Goal: Information Seeking & Learning: Understand process/instructions

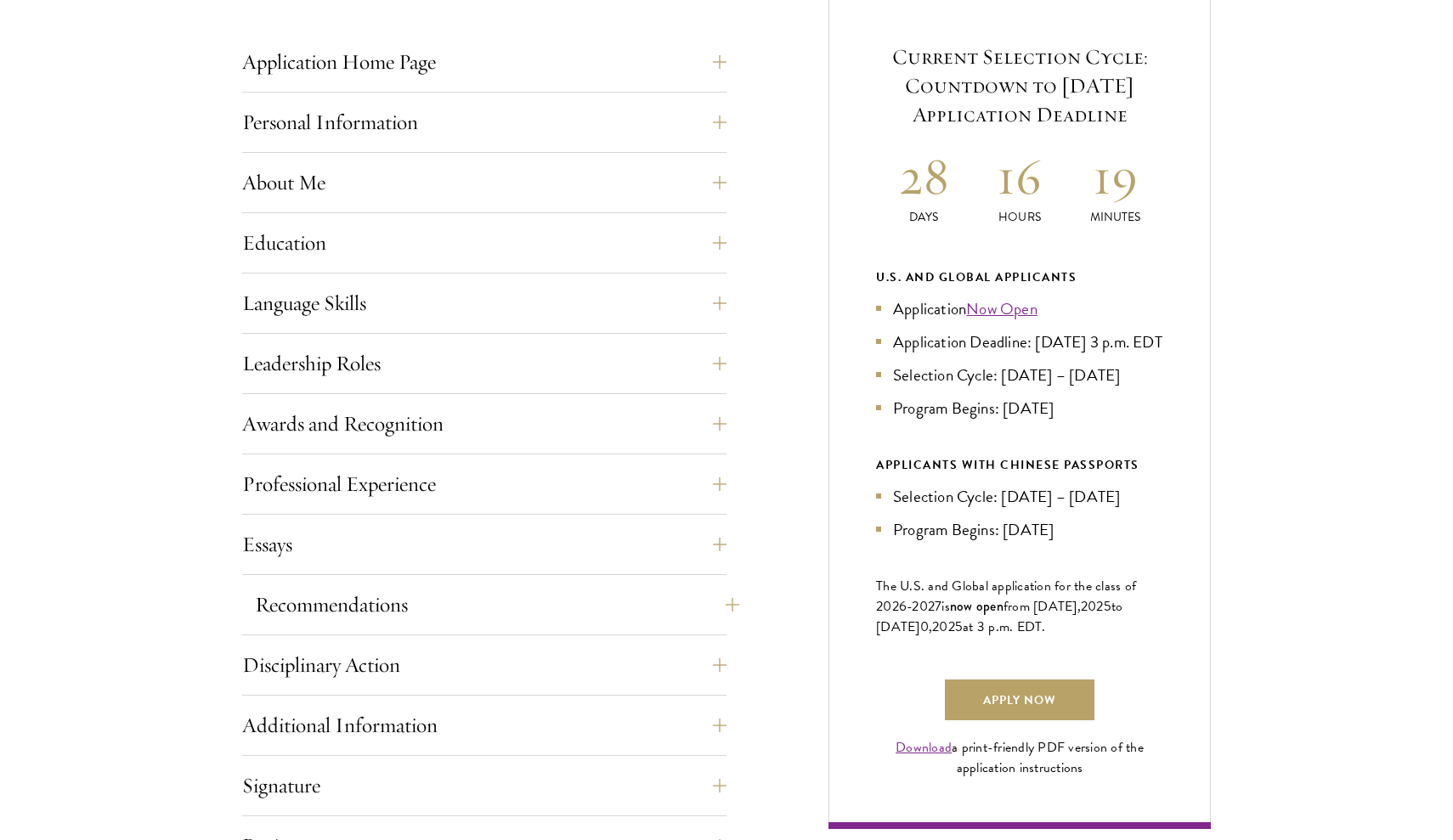
scroll to position [702, 0]
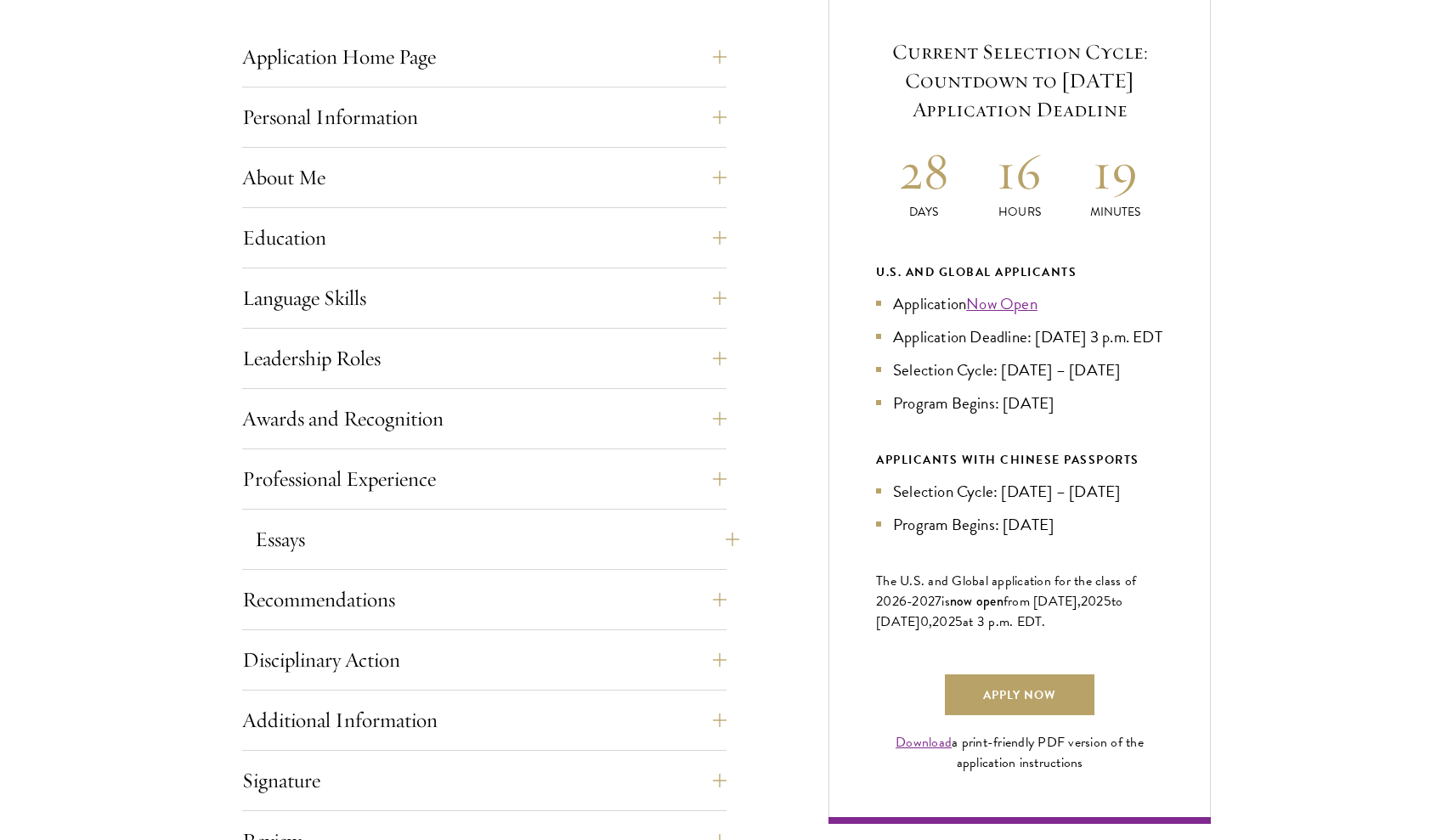
click at [515, 551] on button "Essays" at bounding box center [496, 539] width 484 height 41
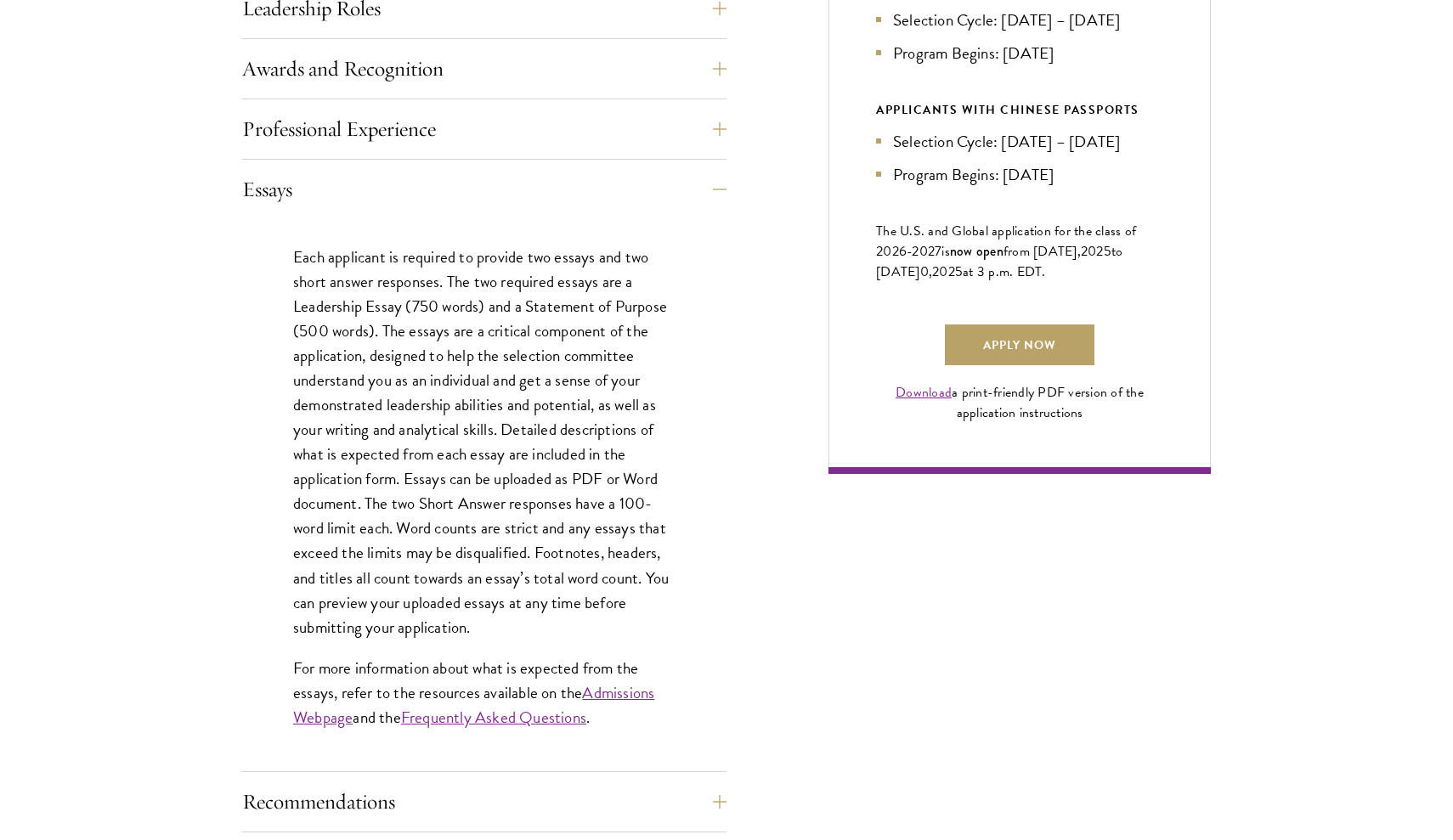
scroll to position [1059, 0]
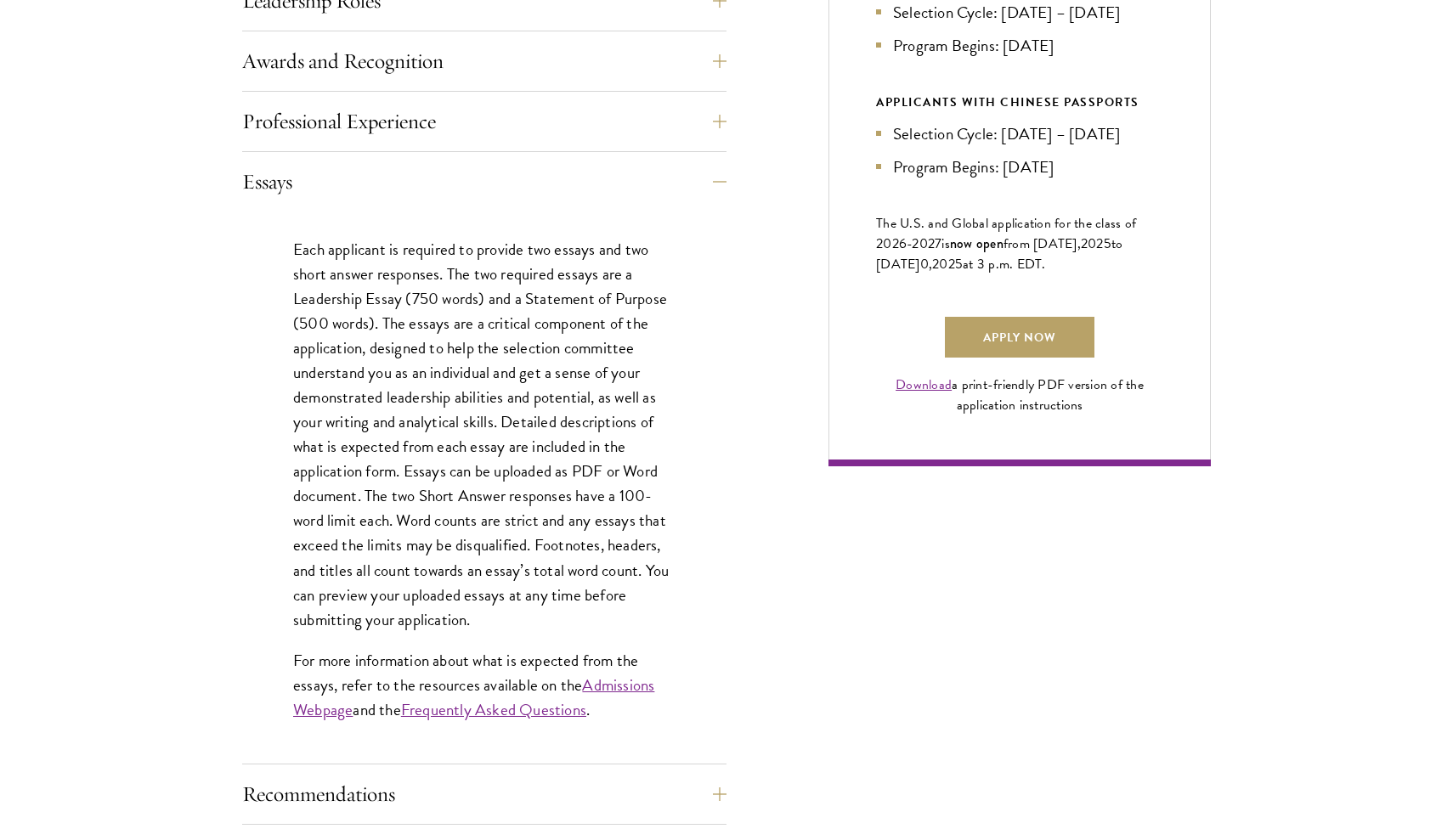
click at [621, 685] on link "Admissions Webpage" at bounding box center [473, 698] width 361 height 50
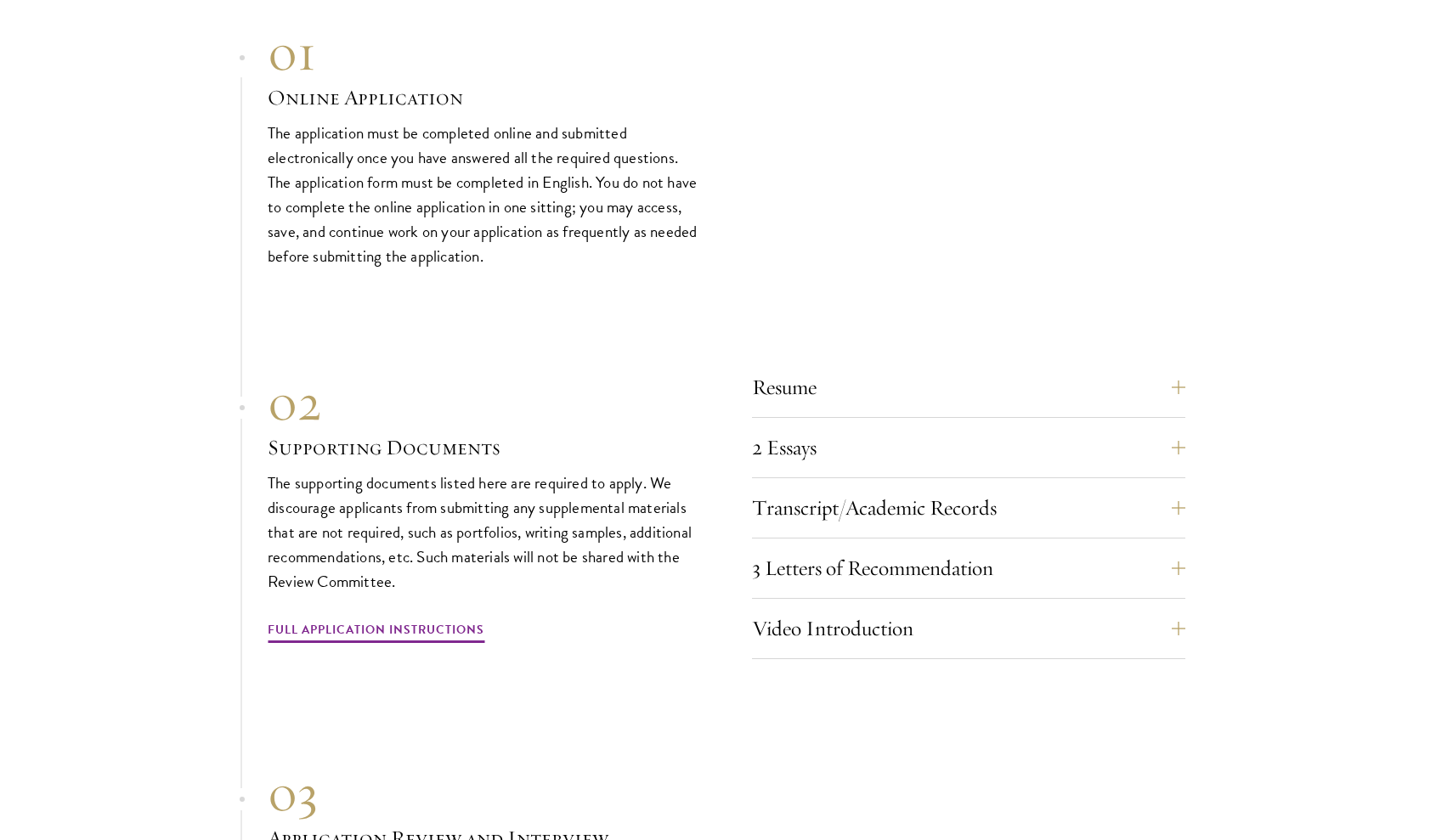
scroll to position [5583, 0]
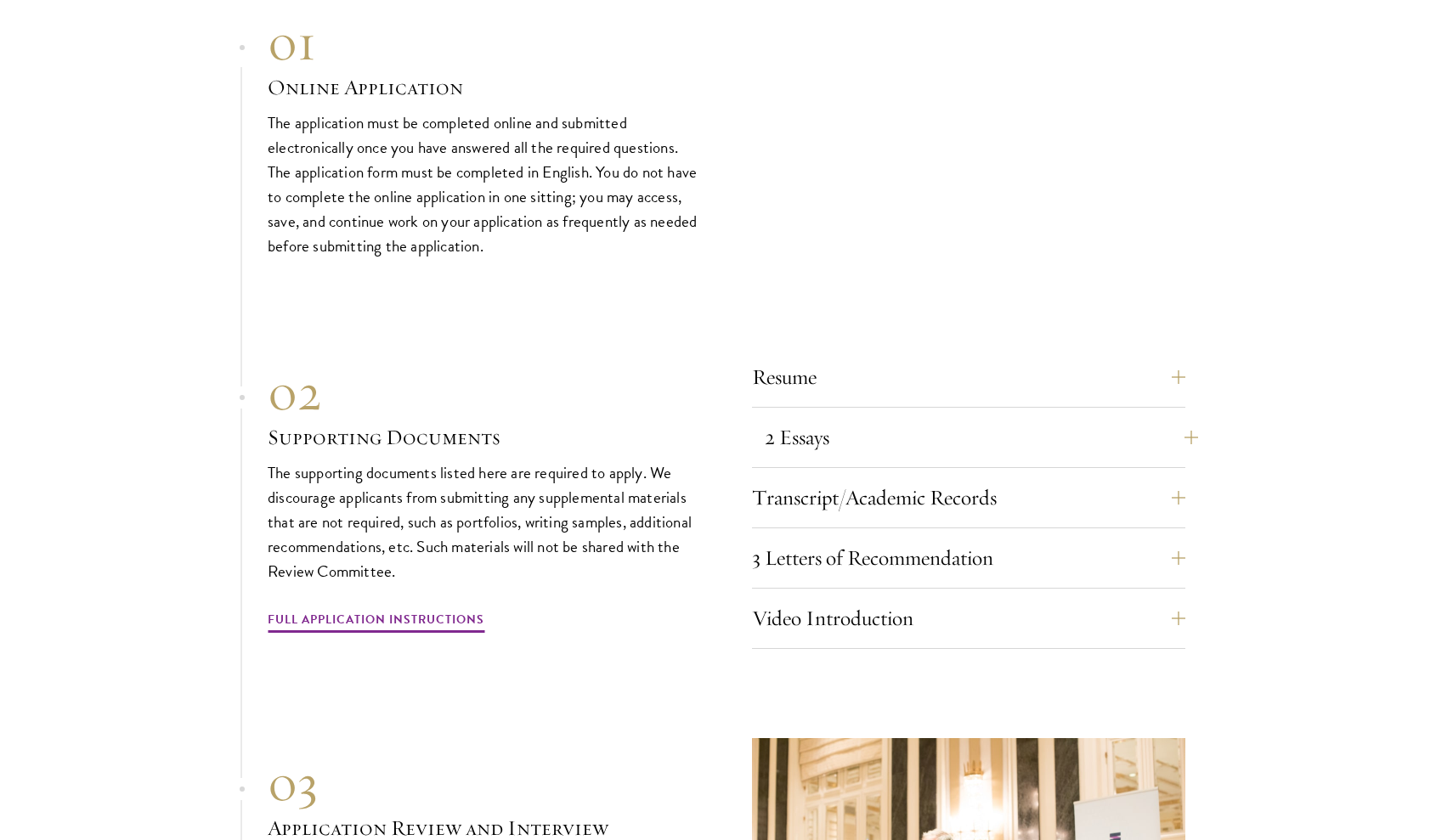
click at [868, 417] on button "2 Essays" at bounding box center [982, 436] width 434 height 41
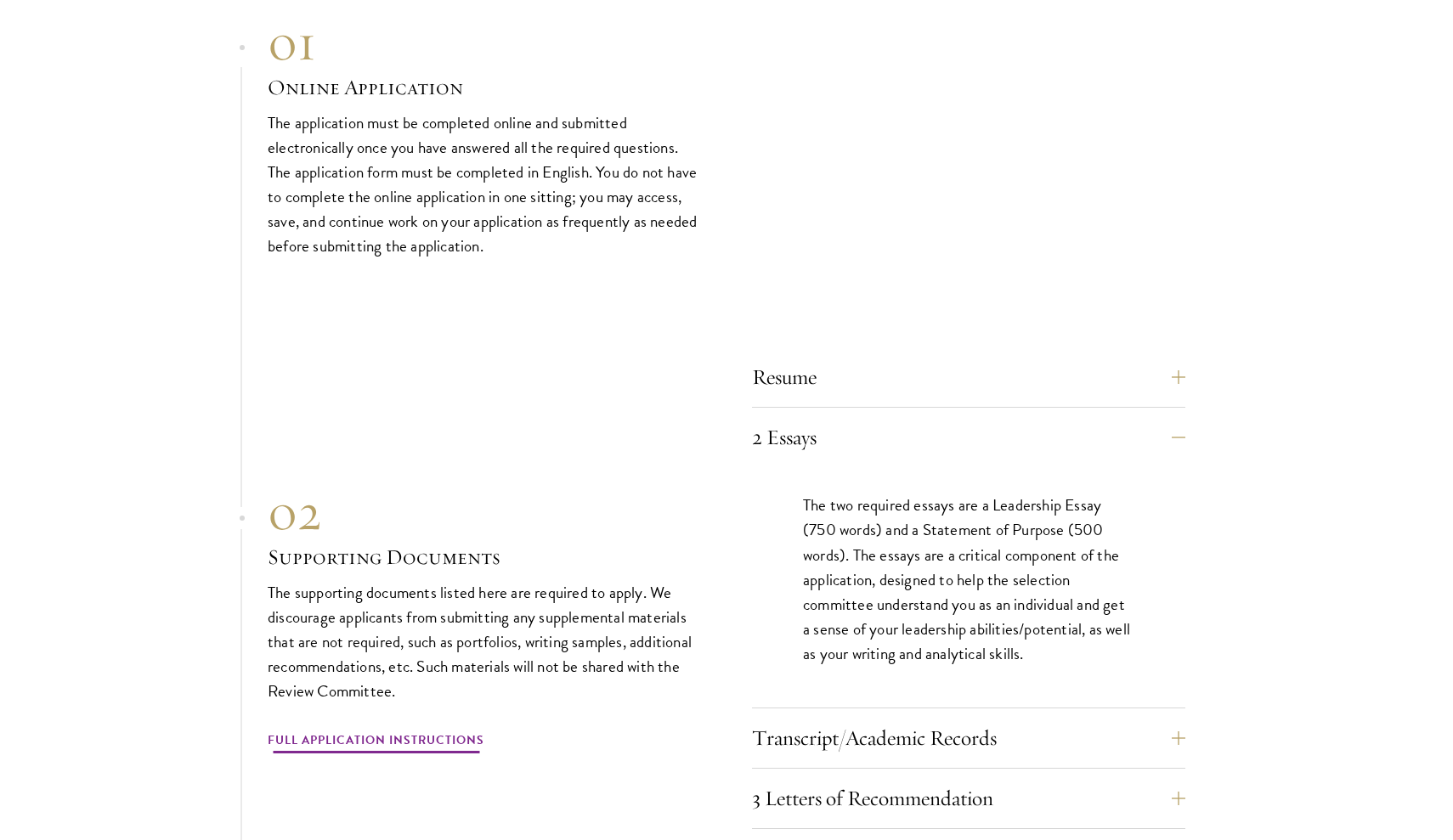
click at [397, 730] on link "Full Application Instructions" at bounding box center [376, 743] width 217 height 26
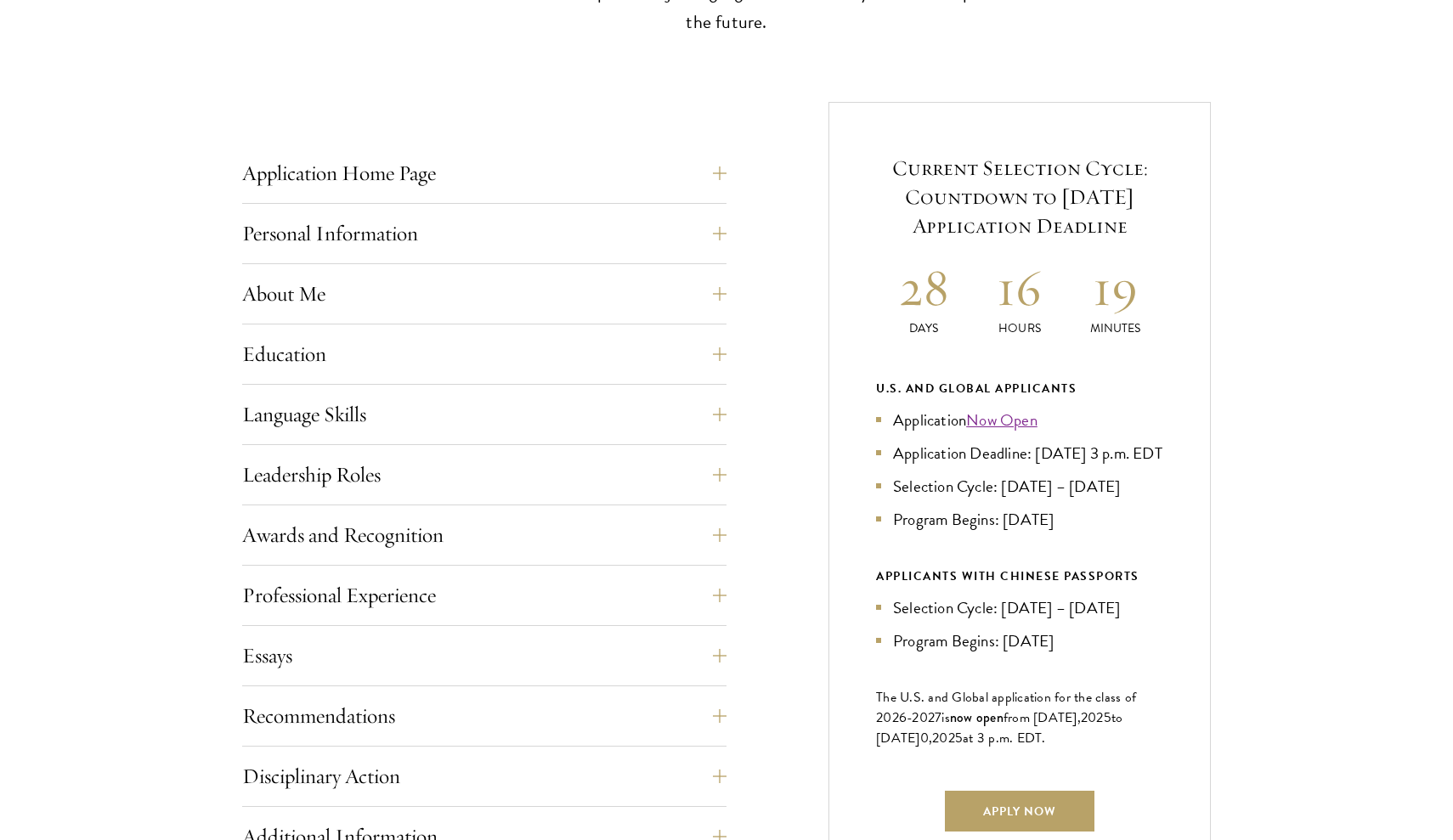
scroll to position [587, 0]
click at [452, 649] on button "Essays" at bounding box center [496, 653] width 484 height 41
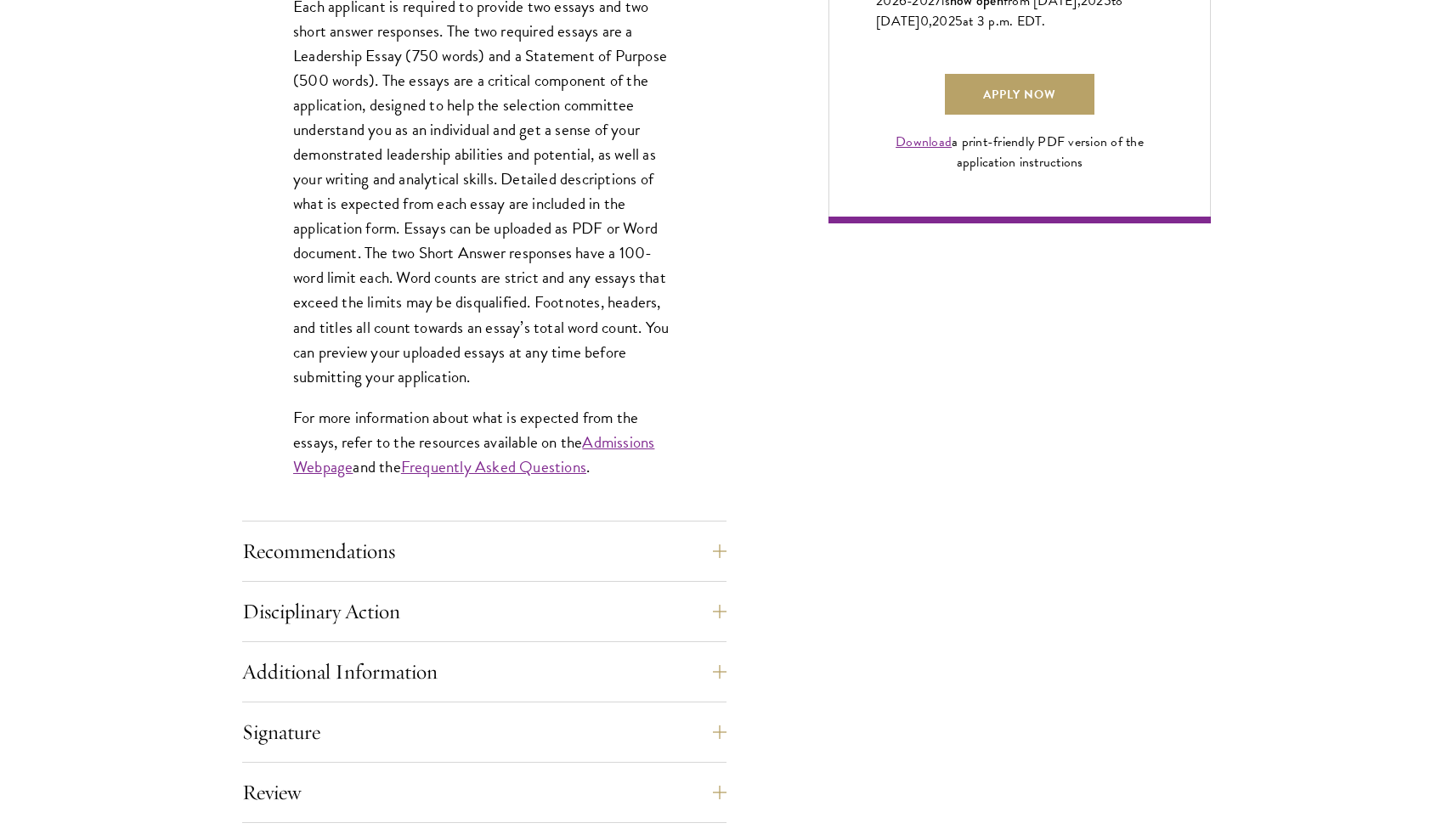
scroll to position [1309, 0]
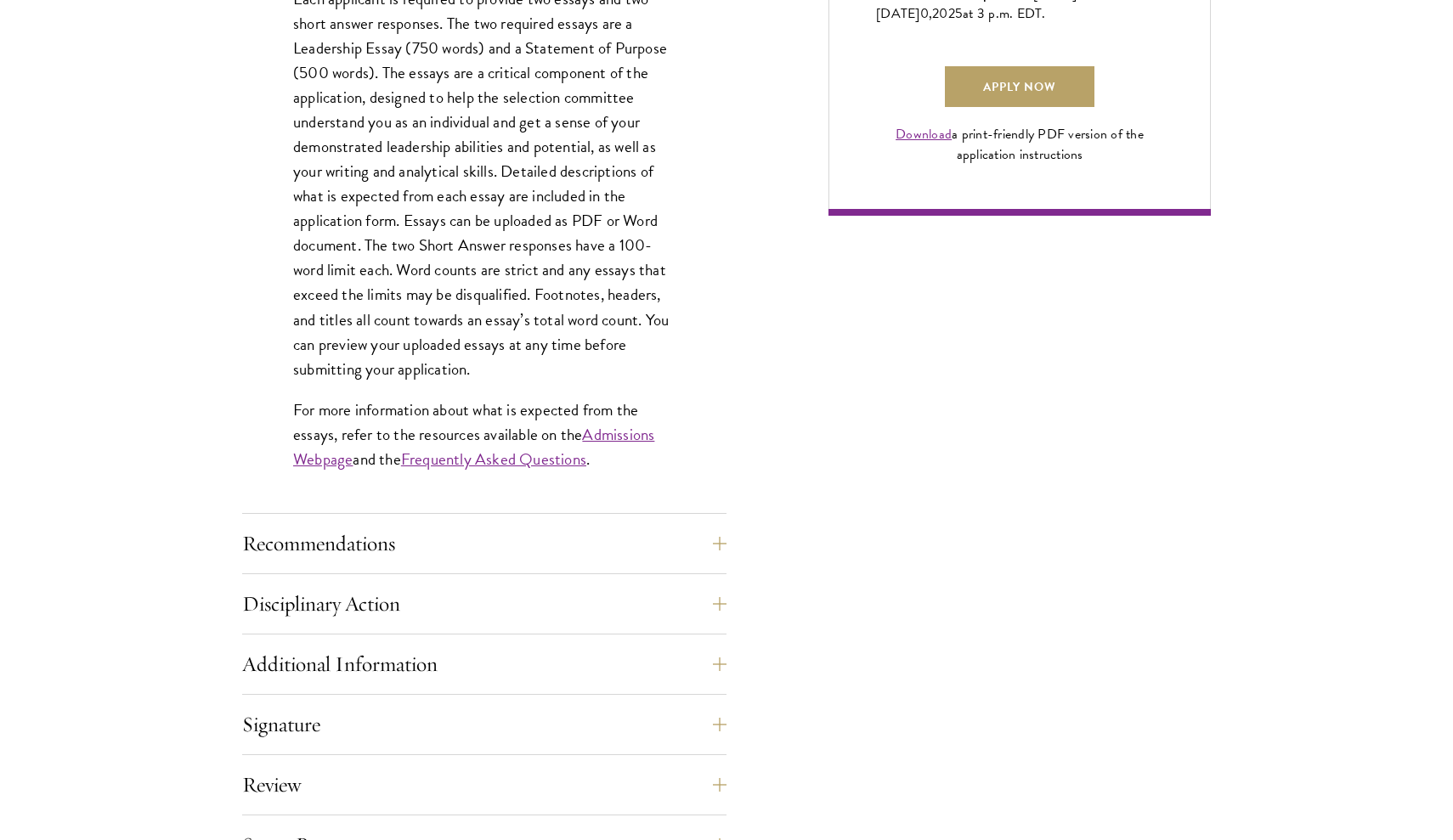
click at [539, 463] on link "Frequently Asked Questions" at bounding box center [493, 458] width 185 height 25
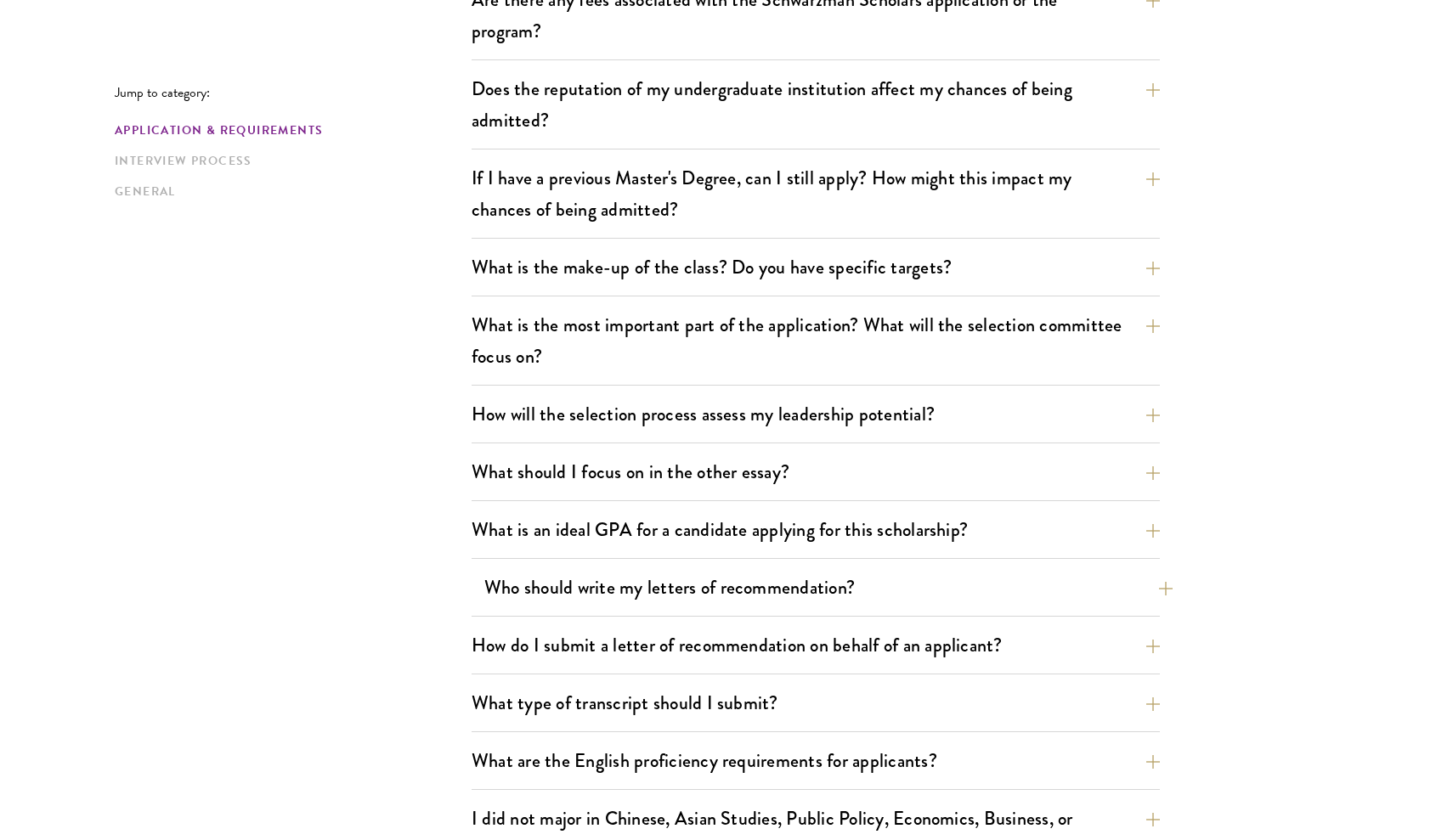
scroll to position [742, 0]
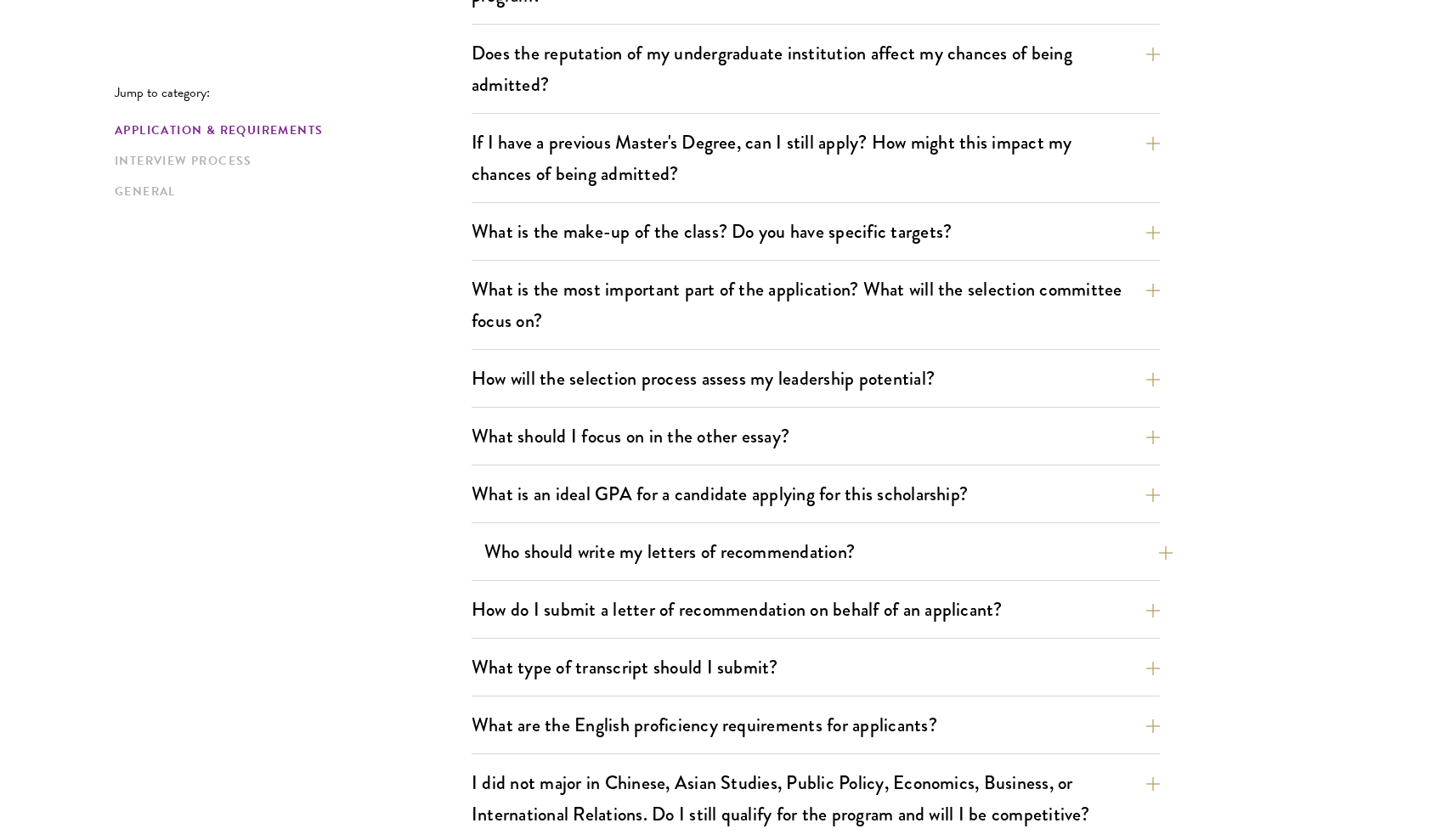
click at [731, 542] on button "Who should write my letters of recommendation?" at bounding box center [828, 552] width 688 height 38
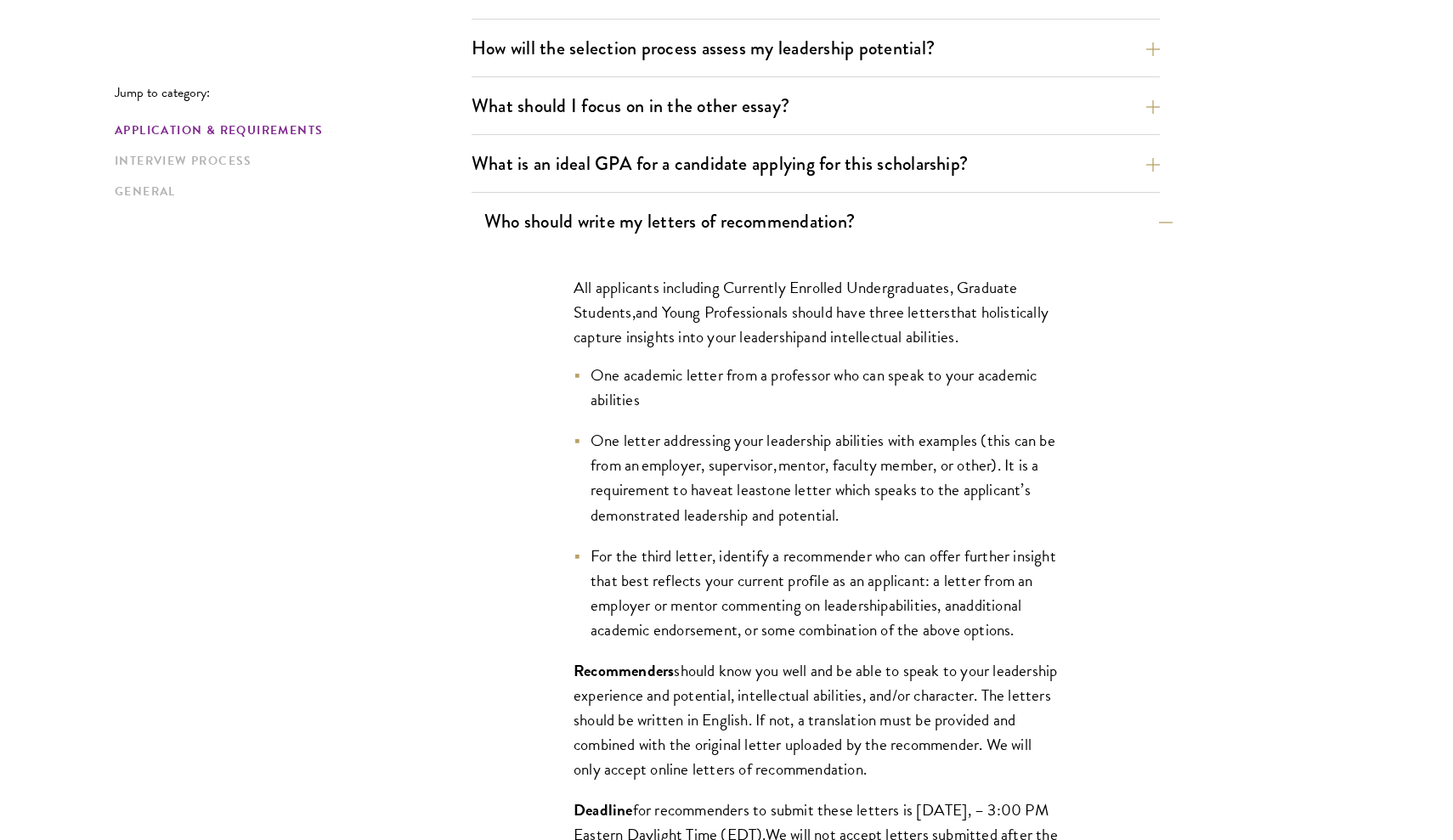
scroll to position [1127, 0]
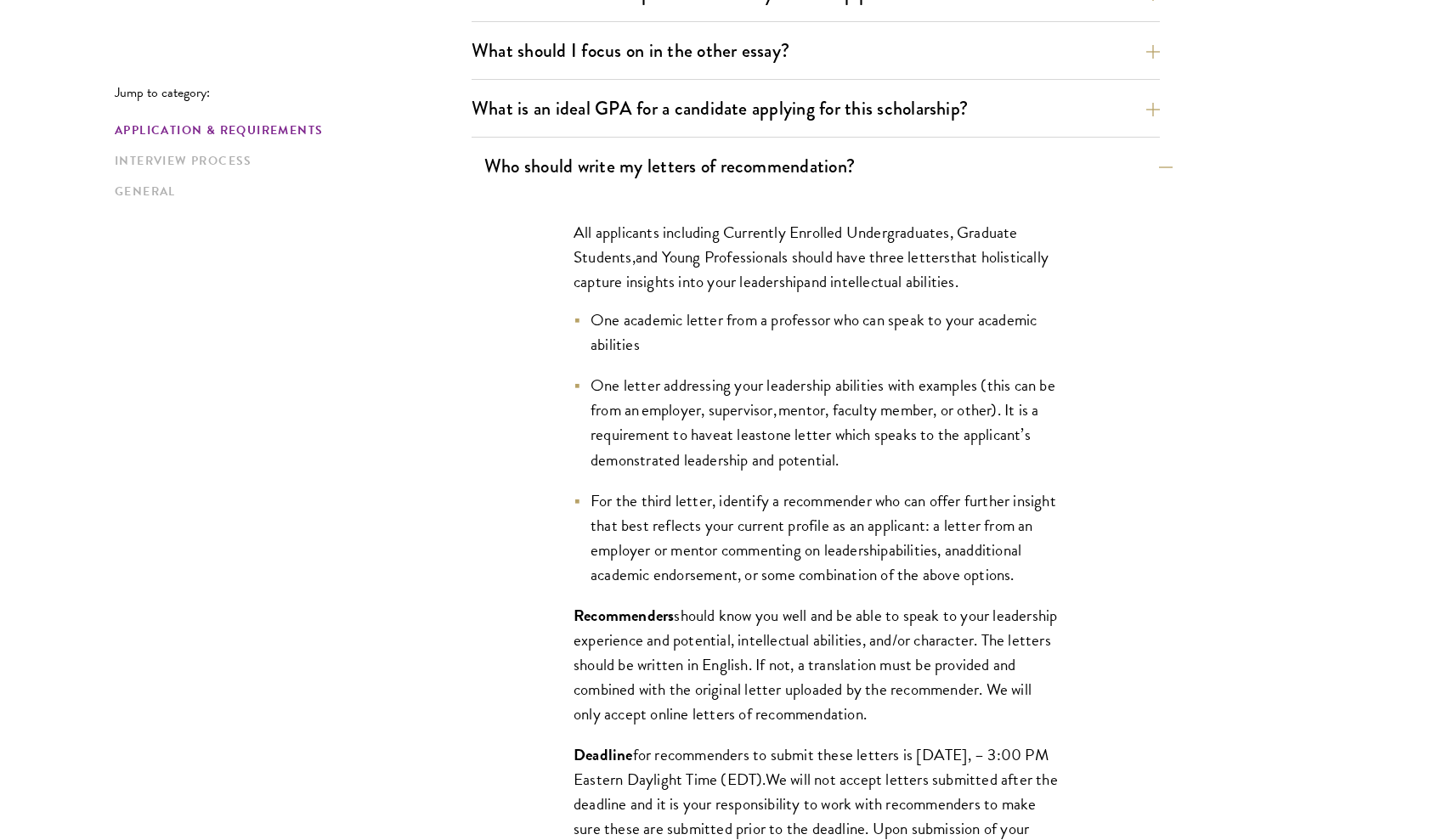
click at [754, 170] on button "Who should write my letters of recommendation?" at bounding box center [828, 166] width 688 height 38
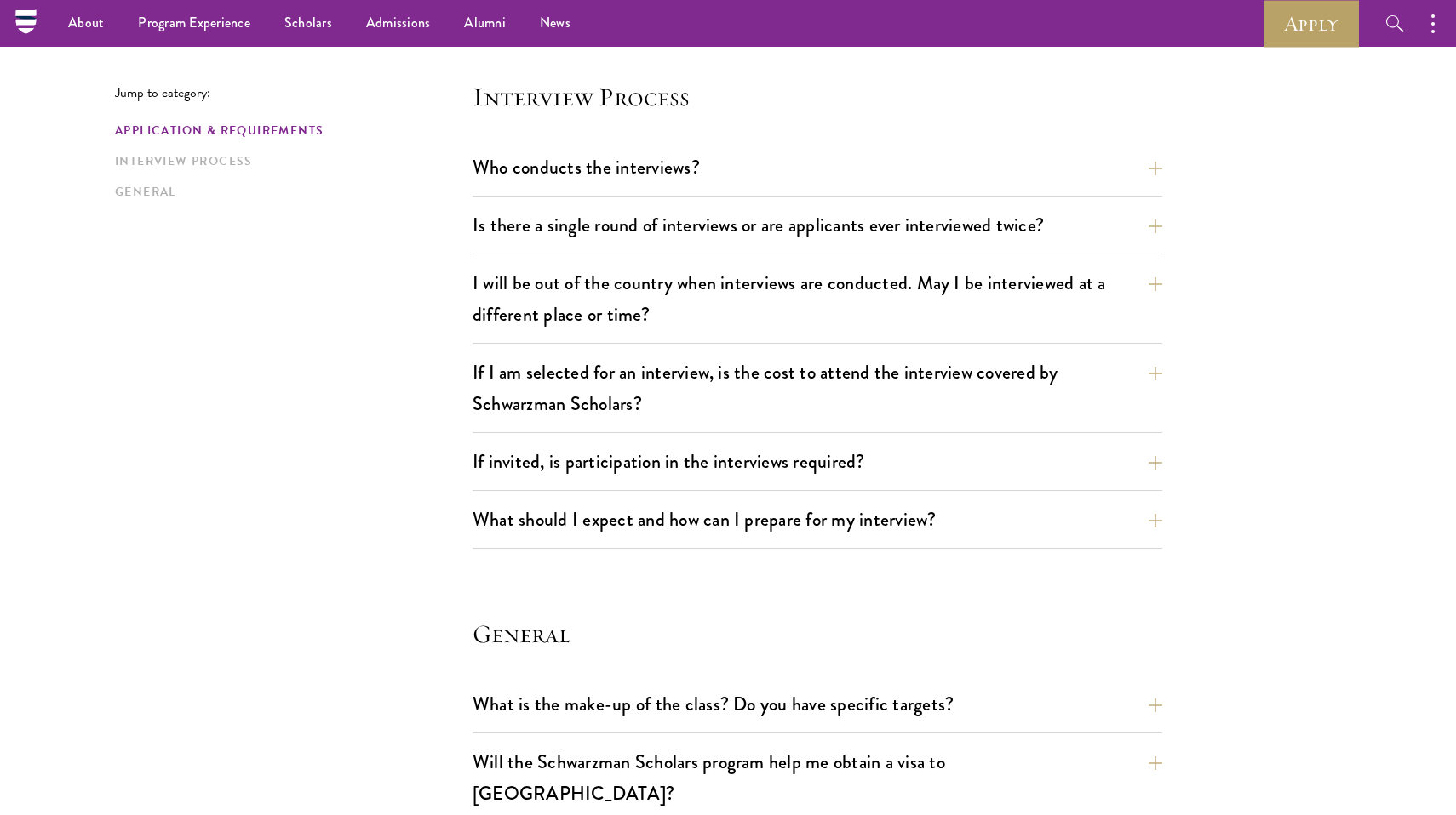
scroll to position [773, 0]
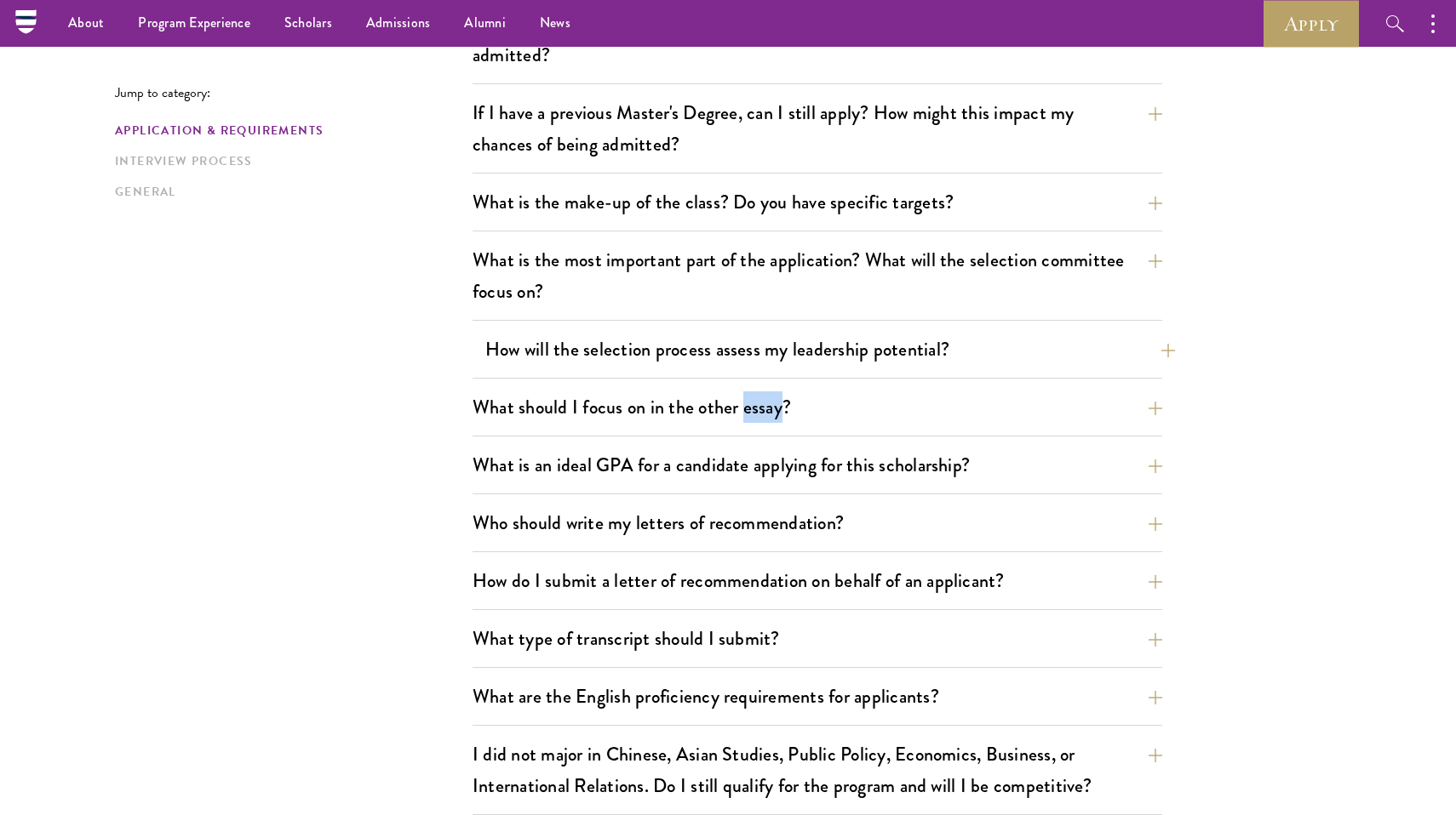
click at [826, 354] on button "How will the selection process assess my leadership potential?" at bounding box center [830, 349] width 690 height 38
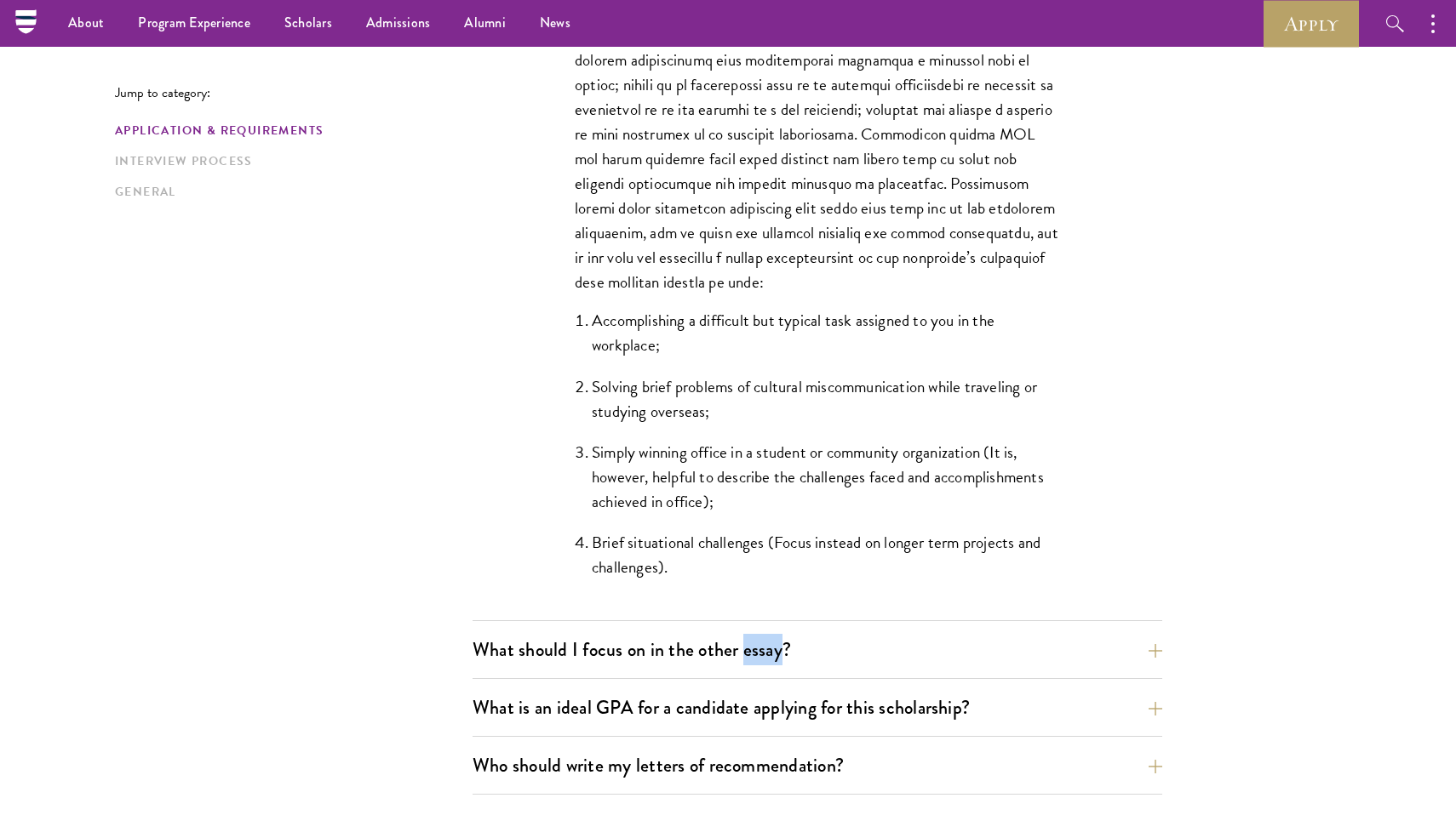
scroll to position [1423, 0]
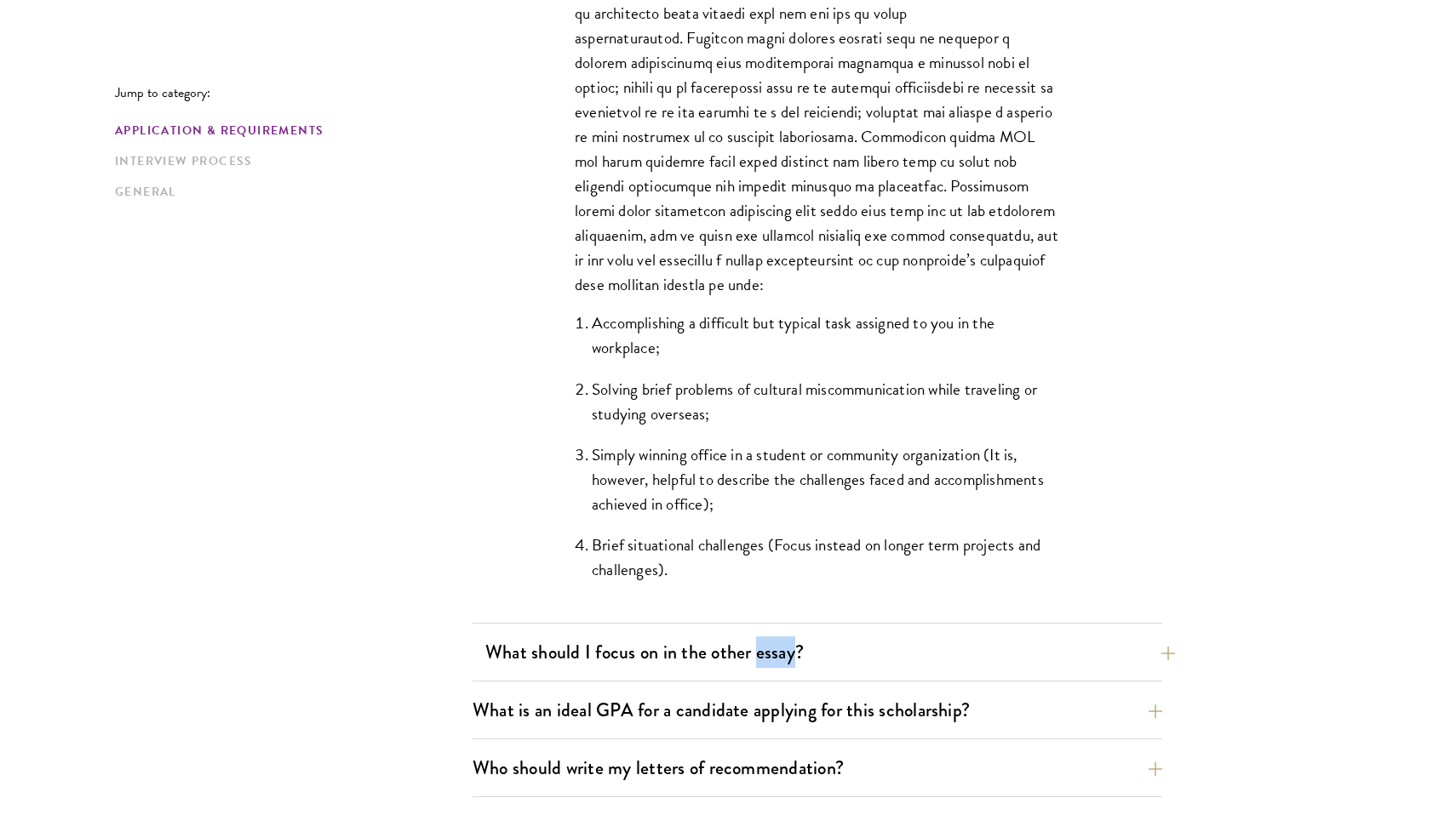
click at [867, 649] on button "What should I focus on in the other essay?" at bounding box center [830, 653] width 690 height 38
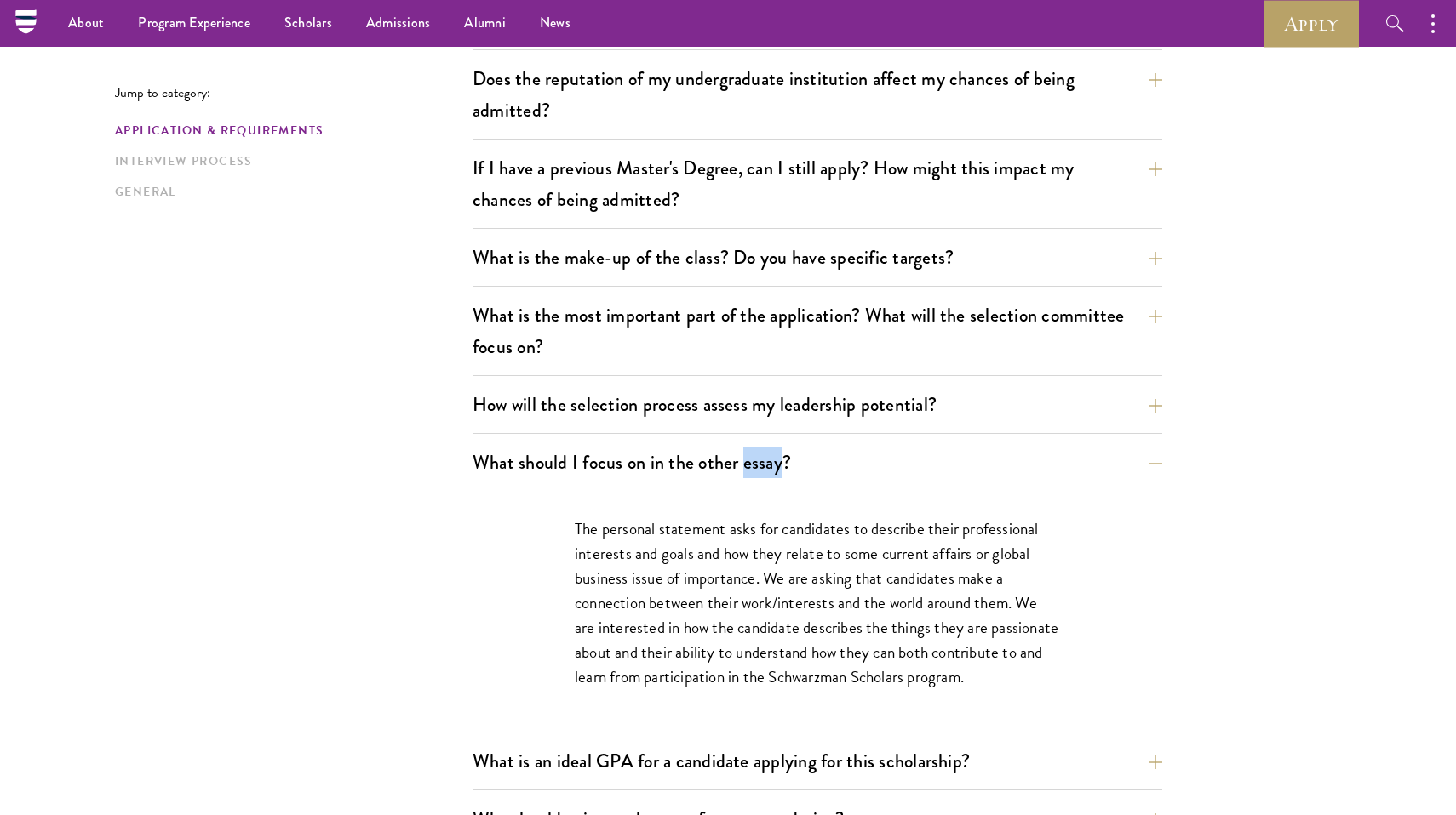
scroll to position [607, 0]
